Goal: Task Accomplishment & Management: Use online tool/utility

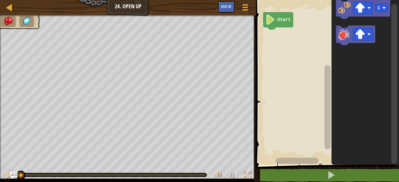
click at [379, 6] on text "1" at bounding box center [378, 8] width 3 height 5
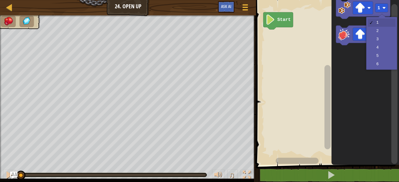
click at [381, 33] on icon "Blockly Workspace" at bounding box center [366, 81] width 68 height 168
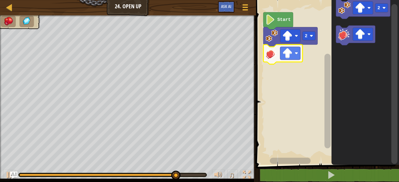
click at [305, 37] on text "2" at bounding box center [306, 35] width 3 height 5
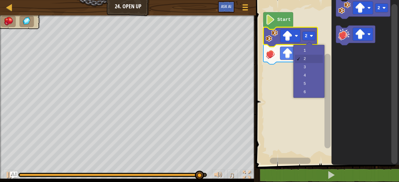
click at [314, 52] on rect "Blockly Workspace" at bounding box center [326, 81] width 145 height 168
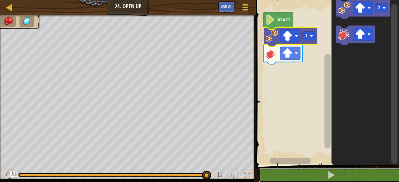
click at [338, 175] on button at bounding box center [331, 175] width 145 height 14
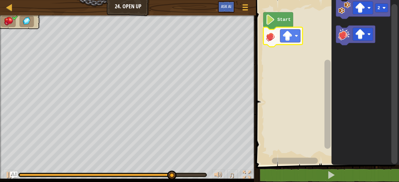
click at [363, 9] on image "Blockly Workspace" at bounding box center [360, 8] width 10 height 10
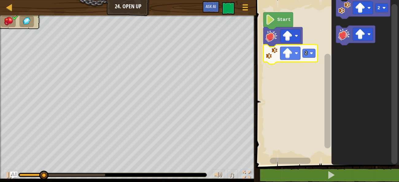
click at [362, 10] on image "Blockly Workspace" at bounding box center [360, 8] width 10 height 10
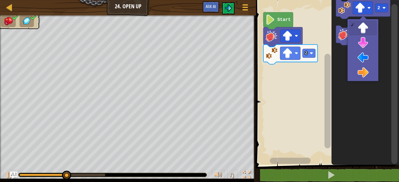
click at [363, 48] on icon "Blockly Workspace" at bounding box center [366, 81] width 68 height 168
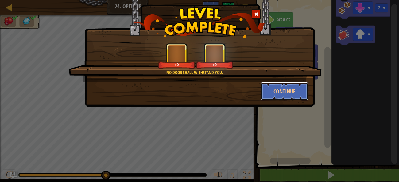
click at [295, 97] on button "Continue" at bounding box center [285, 91] width 48 height 18
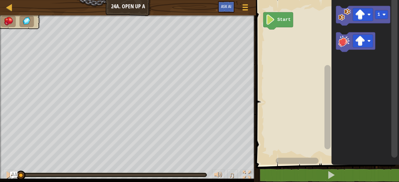
click at [365, 17] on image "Blockly Workspace" at bounding box center [360, 15] width 10 height 10
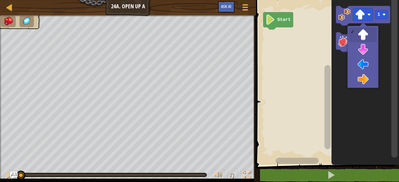
click at [363, 51] on rect "Blockly Workspace" at bounding box center [355, 42] width 39 height 20
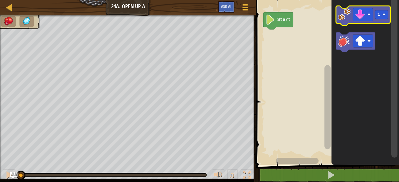
click at [0, 0] on div at bounding box center [0, 0] width 0 height 0
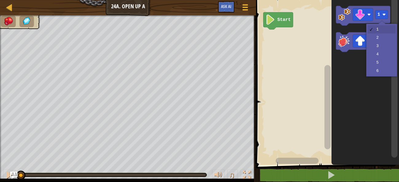
click at [379, 37] on icon "Blockly Workspace" at bounding box center [366, 81] width 68 height 168
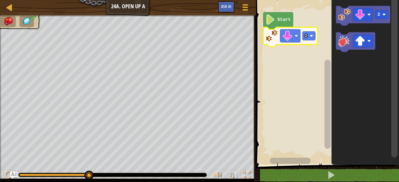
click at [368, 15] on image "Blockly Workspace" at bounding box center [368, 14] width 3 height 3
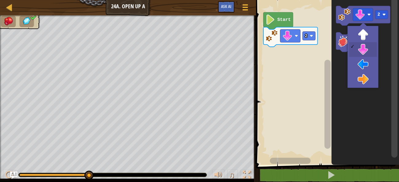
click at [357, 36] on rect "Blockly Workspace" at bounding box center [363, 40] width 20 height 13
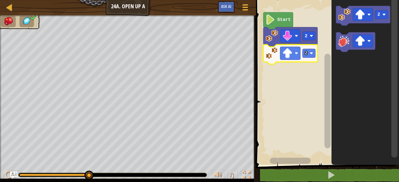
click at [362, 42] on image "Blockly Workspace" at bounding box center [360, 41] width 10 height 10
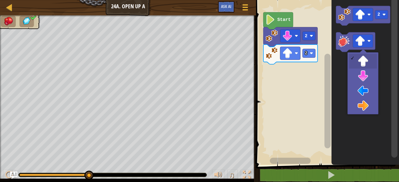
click at [362, 106] on icon "Blockly Workspace" at bounding box center [366, 81] width 68 height 168
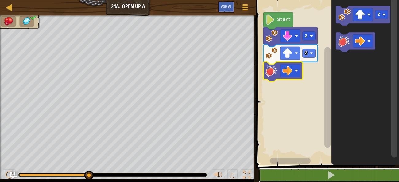
click at [351, 176] on button at bounding box center [331, 175] width 145 height 14
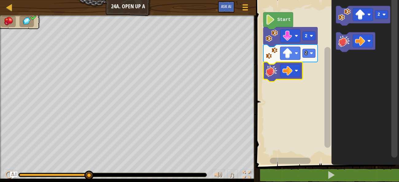
click at [311, 53] on image "Blockly Workspace" at bounding box center [311, 53] width 3 height 3
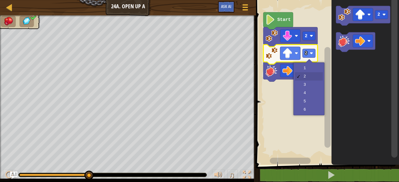
click at [315, 87] on rect "Blockly Workspace" at bounding box center [326, 81] width 145 height 168
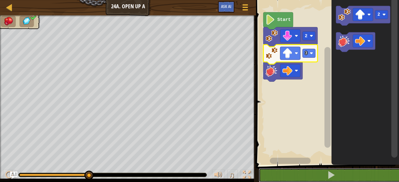
click at [339, 174] on button at bounding box center [331, 175] width 145 height 14
click at [388, 174] on button at bounding box center [331, 175] width 145 height 14
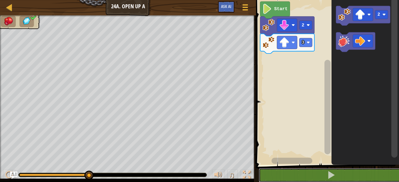
click at [353, 179] on button at bounding box center [331, 175] width 145 height 14
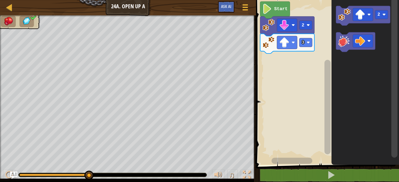
click at [272, 9] on image "Blockly Workspace" at bounding box center [267, 9] width 10 height 10
click at [280, 20] on image "Blockly Workspace" at bounding box center [284, 25] width 10 height 10
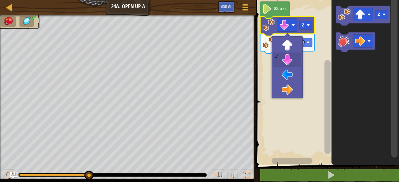
click at [357, 95] on icon "Blockly Workspace" at bounding box center [366, 81] width 68 height 168
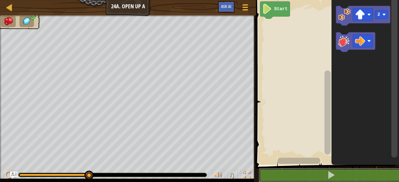
click at [341, 171] on button at bounding box center [331, 175] width 145 height 14
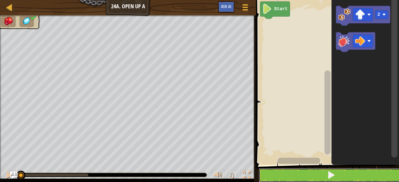
click at [341, 176] on button at bounding box center [331, 175] width 145 height 14
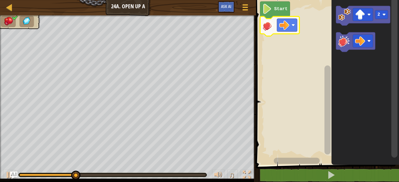
click at [0, 0] on div at bounding box center [0, 0] width 0 height 0
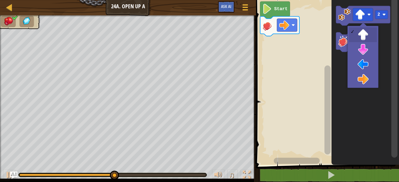
click at [361, 82] on icon "Blockly Workspace" at bounding box center [366, 81] width 68 height 168
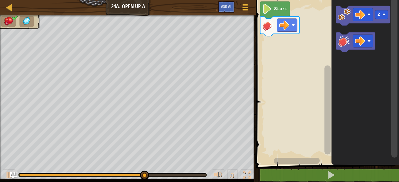
click at [0, 0] on div at bounding box center [0, 0] width 0 height 0
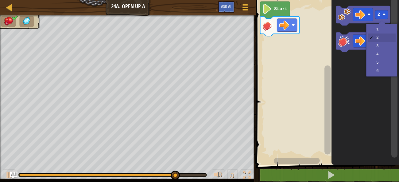
click at [380, 34] on icon "Blockly Workspace" at bounding box center [366, 81] width 68 height 168
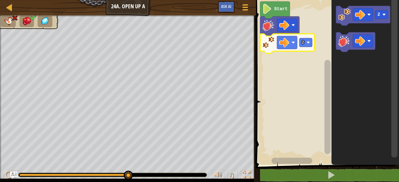
click at [363, 17] on image "Blockly Workspace" at bounding box center [360, 15] width 10 height 10
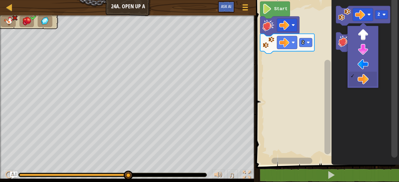
click at [365, 52] on icon "Blockly Workspace" at bounding box center [366, 81] width 68 height 168
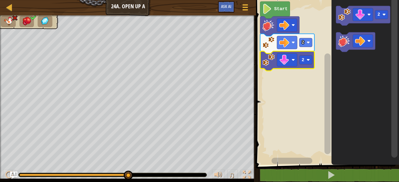
click at [285, 46] on image "Blockly Workspace" at bounding box center [284, 42] width 10 height 10
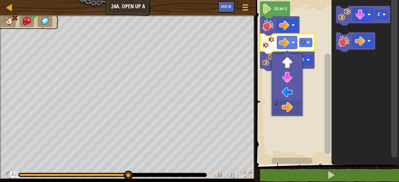
click at [291, 78] on rect "Blockly Workspace" at bounding box center [326, 81] width 145 height 168
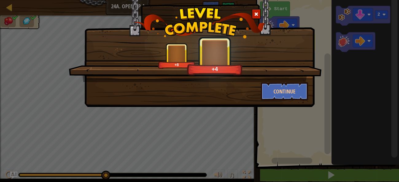
click at [296, 88] on button "Continue" at bounding box center [285, 91] width 48 height 18
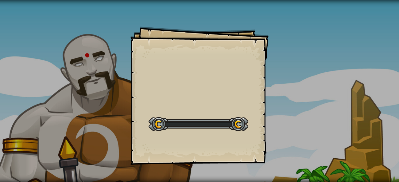
click at [299, 89] on div "Goals Start Level Error loading from server. Try refreshing the page. You'll ne…" at bounding box center [199, 91] width 399 height 182
click at [306, 89] on div "Goals Start Level Error loading from server. Try refreshing the page. You'll ne…" at bounding box center [199, 91] width 399 height 182
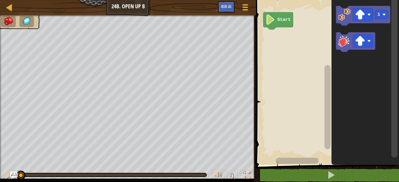
click at [360, 42] on image "Blockly Workspace" at bounding box center [360, 41] width 10 height 10
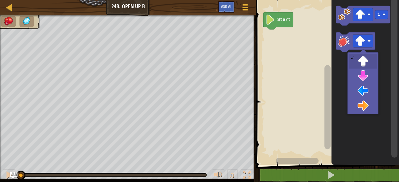
click at [362, 92] on icon "Blockly Workspace" at bounding box center [366, 81] width 68 height 168
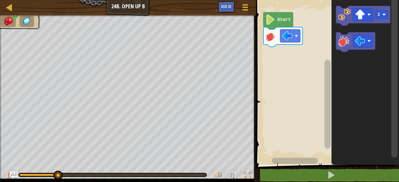
click at [364, 16] on image "Blockly Workspace" at bounding box center [360, 15] width 10 height 10
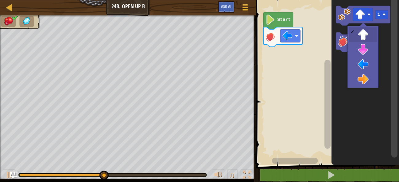
click at [365, 55] on icon "Blockly Workspace" at bounding box center [366, 81] width 68 height 168
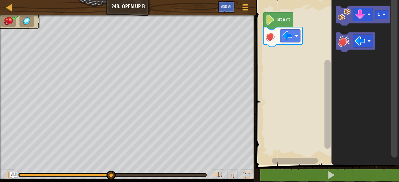
click at [0, 0] on div at bounding box center [0, 0] width 0 height 0
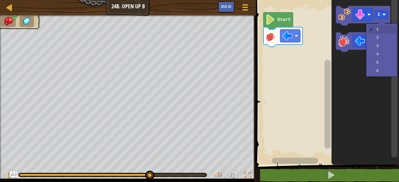
click at [384, 39] on icon "Blockly Workspace" at bounding box center [366, 81] width 68 height 168
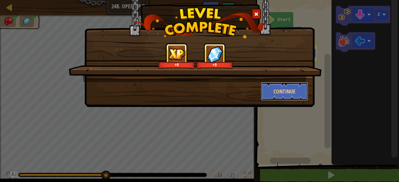
click at [295, 89] on button "Continue" at bounding box center [285, 91] width 48 height 18
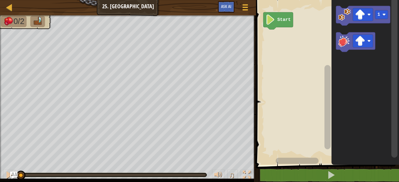
click at [361, 42] on image "Blockly Workspace" at bounding box center [360, 41] width 10 height 10
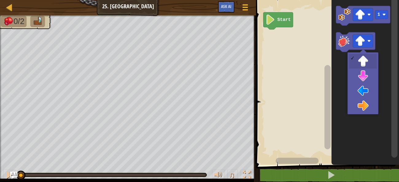
click at [366, 109] on icon "Blockly Workspace" at bounding box center [366, 81] width 68 height 168
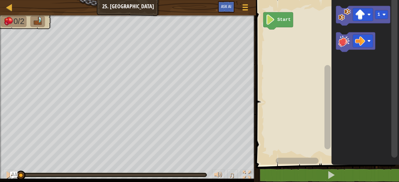
click at [366, 41] on rect "Blockly Workspace" at bounding box center [363, 40] width 20 height 13
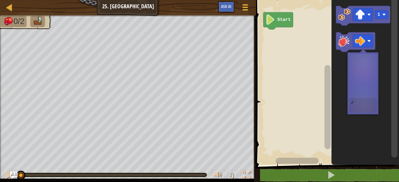
click at [365, 41] on image "Blockly Workspace" at bounding box center [360, 41] width 10 height 10
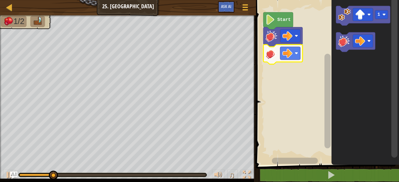
click at [365, 16] on image "Blockly Workspace" at bounding box center [360, 15] width 10 height 10
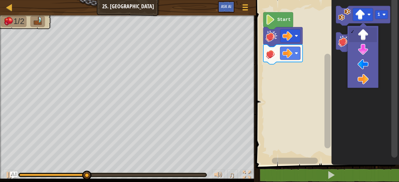
click at [365, 81] on icon "Blockly Workspace" at bounding box center [366, 81] width 68 height 168
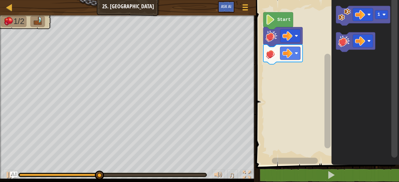
click at [0, 0] on div at bounding box center [0, 0] width 0 height 0
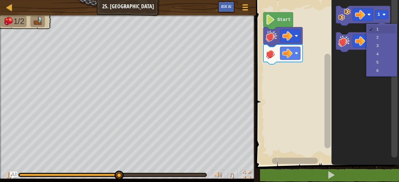
click at [381, 40] on icon "Blockly Workspace" at bounding box center [366, 81] width 68 height 168
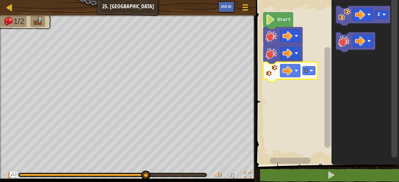
click at [0, 0] on div at bounding box center [0, 0] width 0 height 0
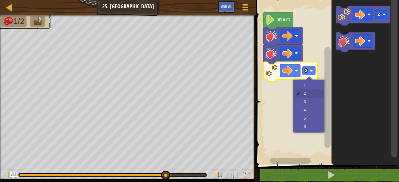
click at [313, 88] on rect "Blockly Workspace" at bounding box center [326, 81] width 145 height 168
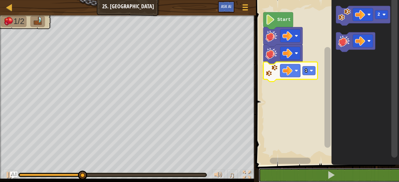
click at [326, 173] on button at bounding box center [331, 175] width 145 height 14
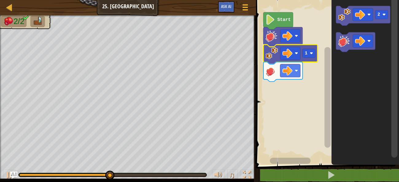
click at [380, 16] on text "2" at bounding box center [378, 14] width 3 height 5
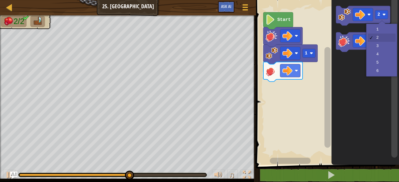
click at [381, 33] on icon "Blockly Workspace" at bounding box center [366, 81] width 68 height 168
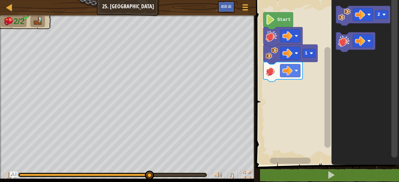
click at [0, 0] on div at bounding box center [0, 0] width 0 height 0
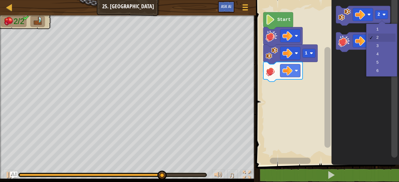
click at [381, 31] on icon "Blockly Workspace" at bounding box center [366, 81] width 68 height 168
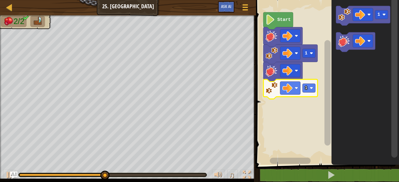
click at [0, 0] on div at bounding box center [0, 0] width 0 height 0
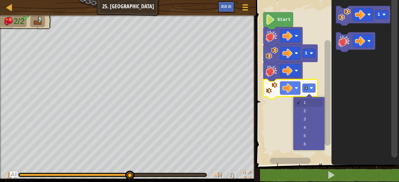
click at [314, 113] on rect "Blockly Workspace" at bounding box center [326, 81] width 145 height 168
